Goal: Browse casually: Explore the website without a specific task or goal

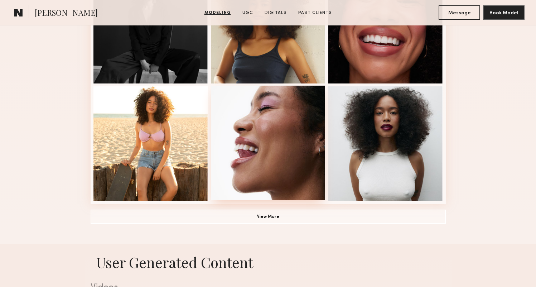
scroll to position [637, 0]
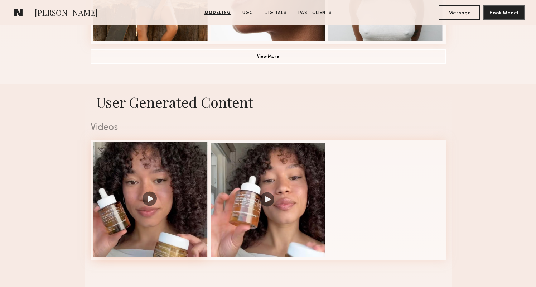
click at [151, 198] on div at bounding box center [150, 199] width 114 height 114
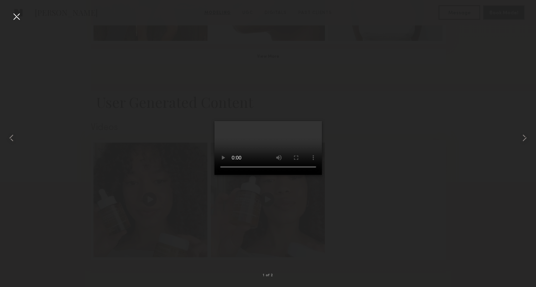
click at [433, 192] on div at bounding box center [268, 137] width 536 height 252
click at [396, 172] on div at bounding box center [268, 137] width 536 height 252
click at [163, 91] on div at bounding box center [268, 137] width 536 height 252
click at [15, 16] on div at bounding box center [16, 16] width 11 height 11
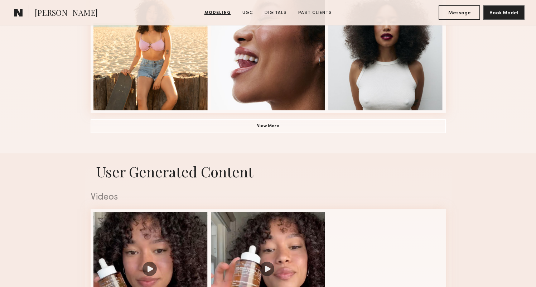
scroll to position [508, 0]
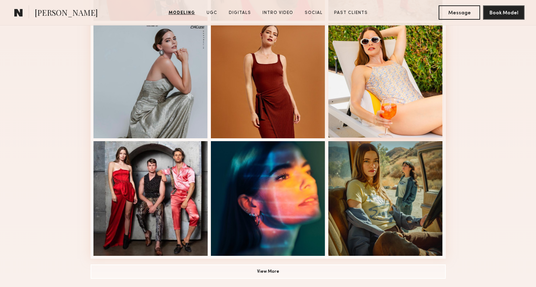
scroll to position [351, 0]
